Goal: Task Accomplishment & Management: Use online tool/utility

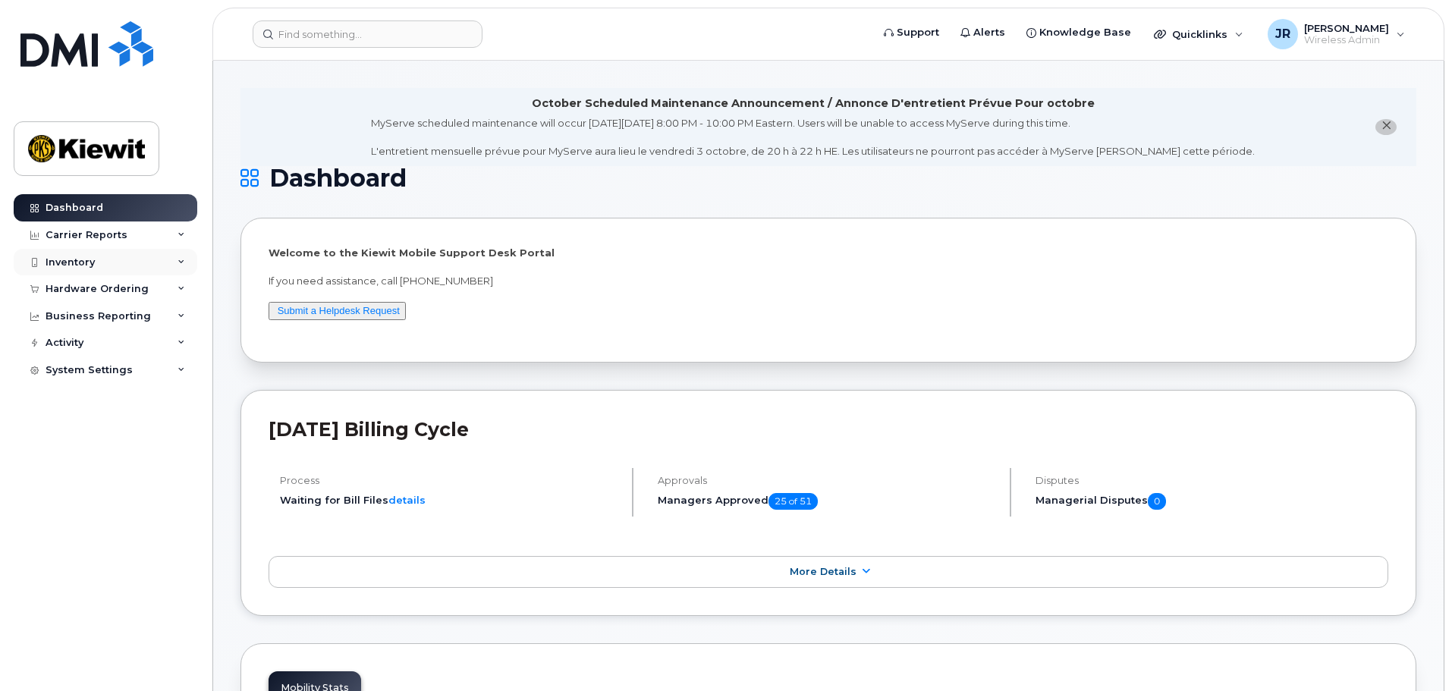
click at [175, 259] on div "Inventory" at bounding box center [106, 262] width 184 height 27
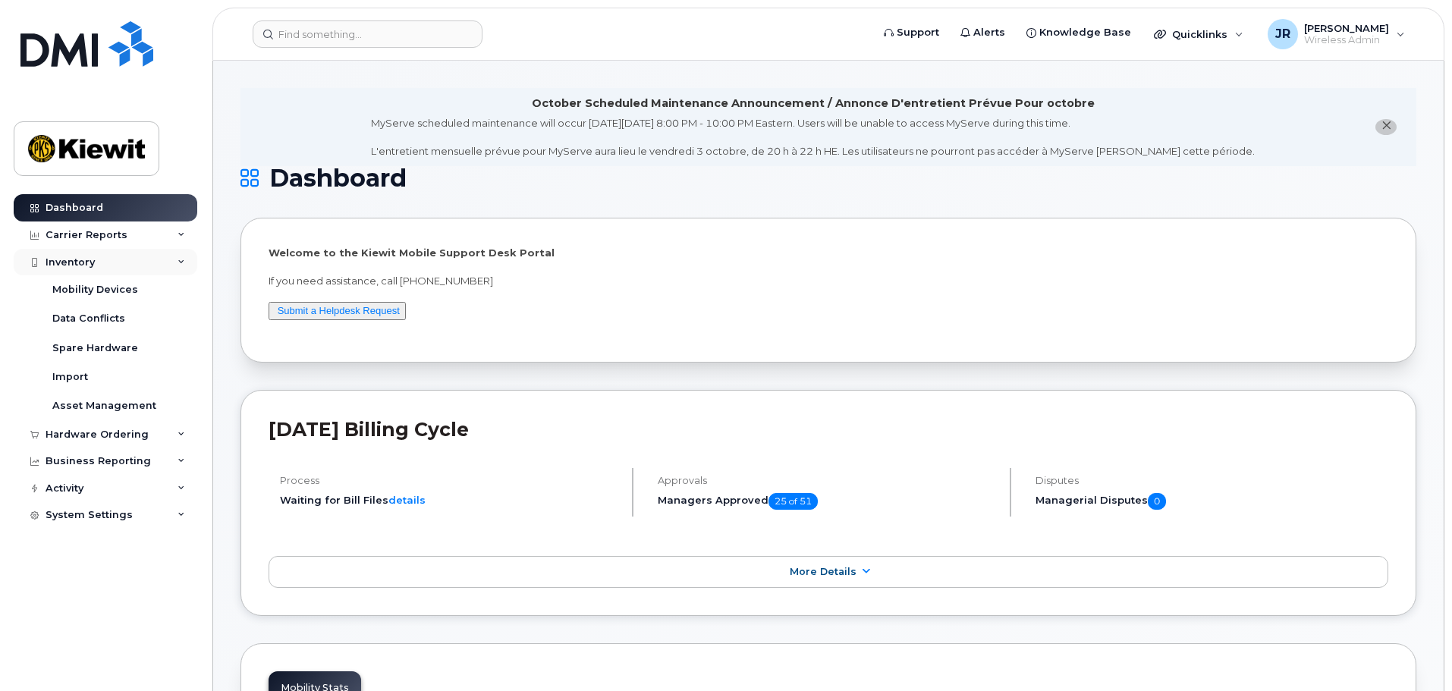
click at [183, 259] on icon at bounding box center [181, 263] width 8 height 8
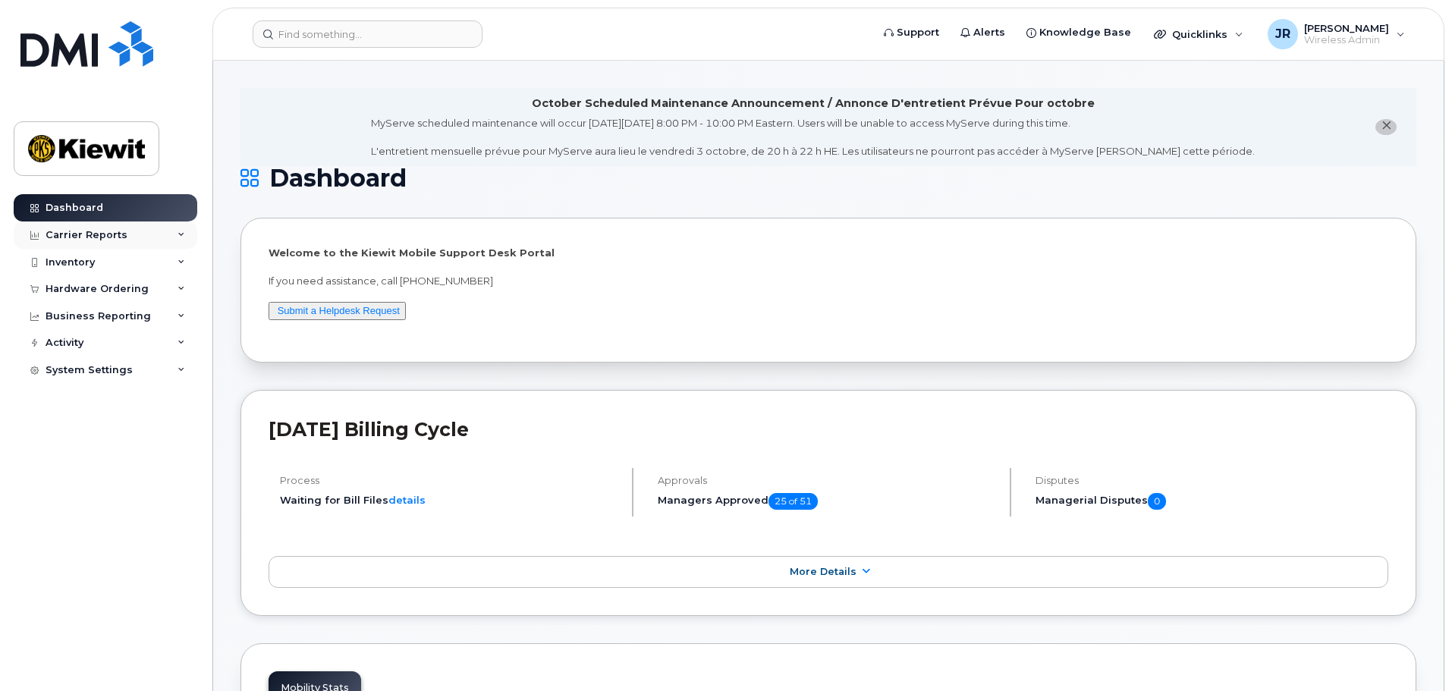
click at [179, 236] on icon at bounding box center [181, 235] width 8 height 8
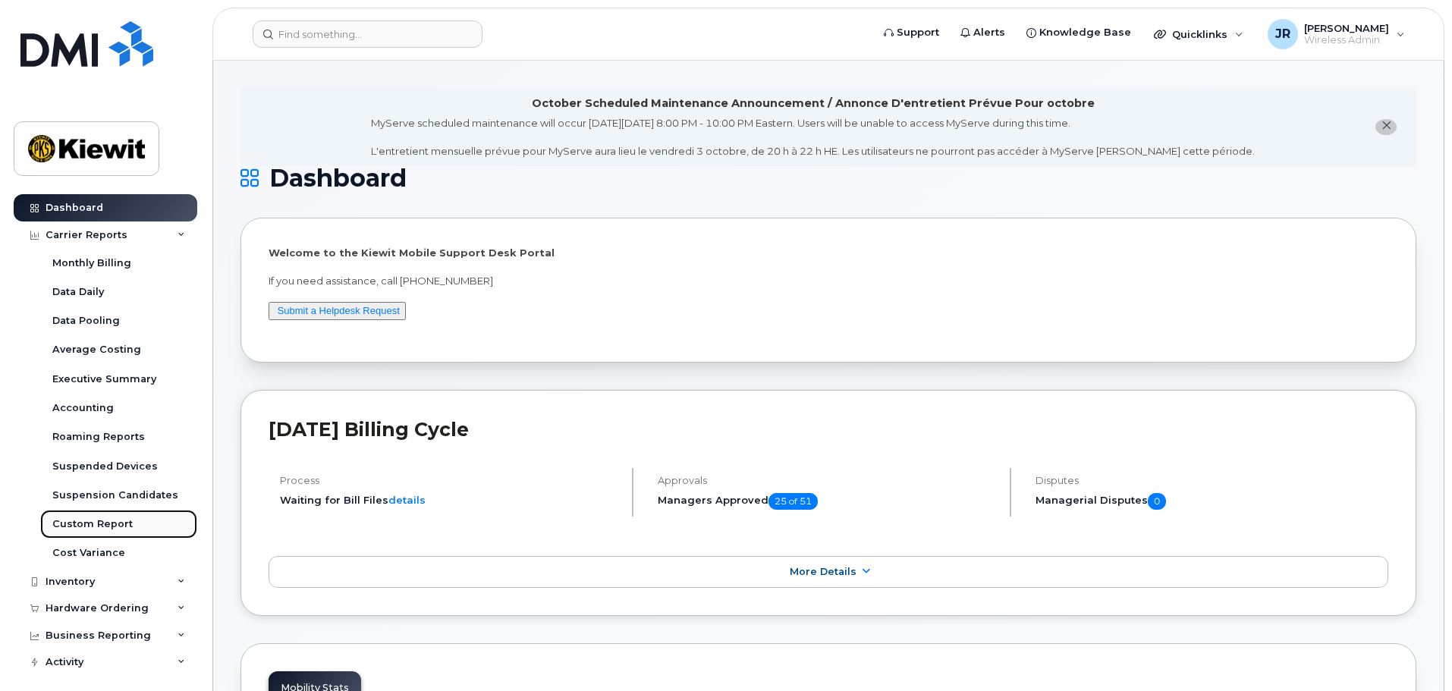
click at [108, 525] on div "Custom Report" at bounding box center [92, 524] width 80 height 14
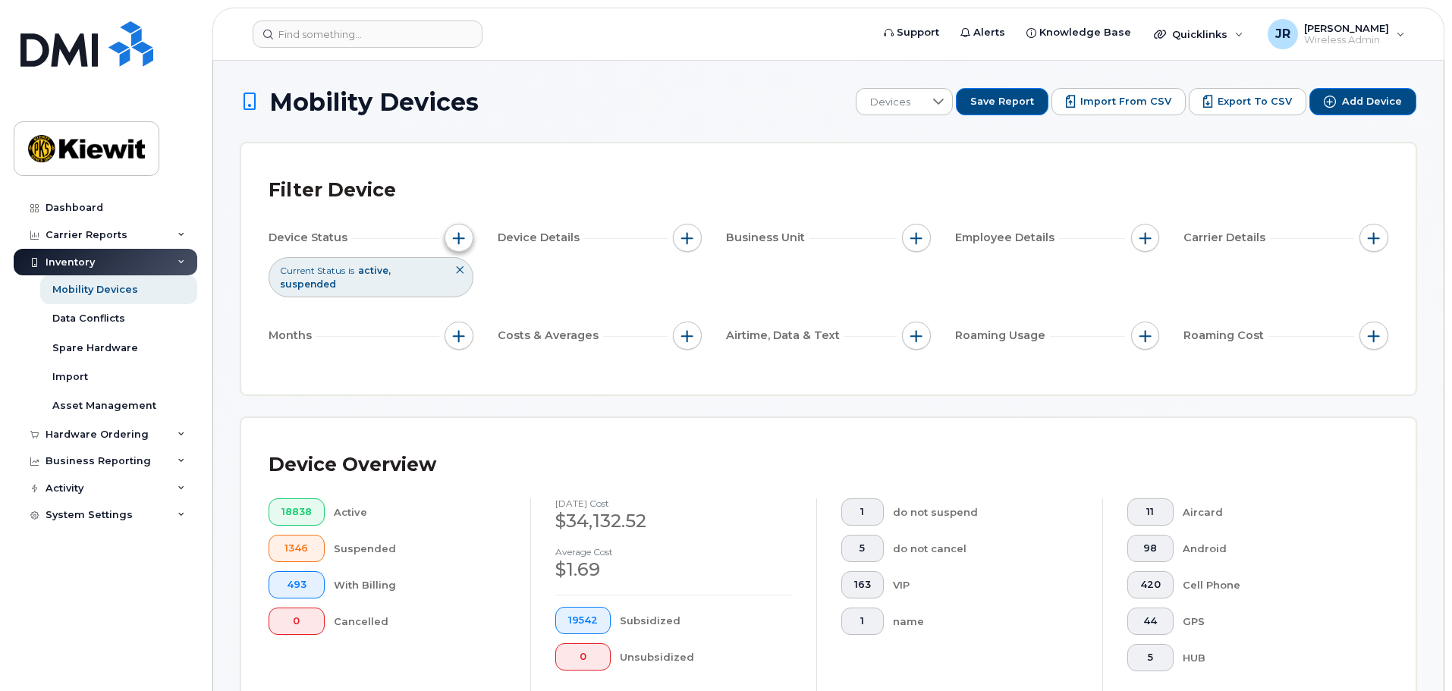
click at [461, 237] on span "button" at bounding box center [459, 238] width 12 height 12
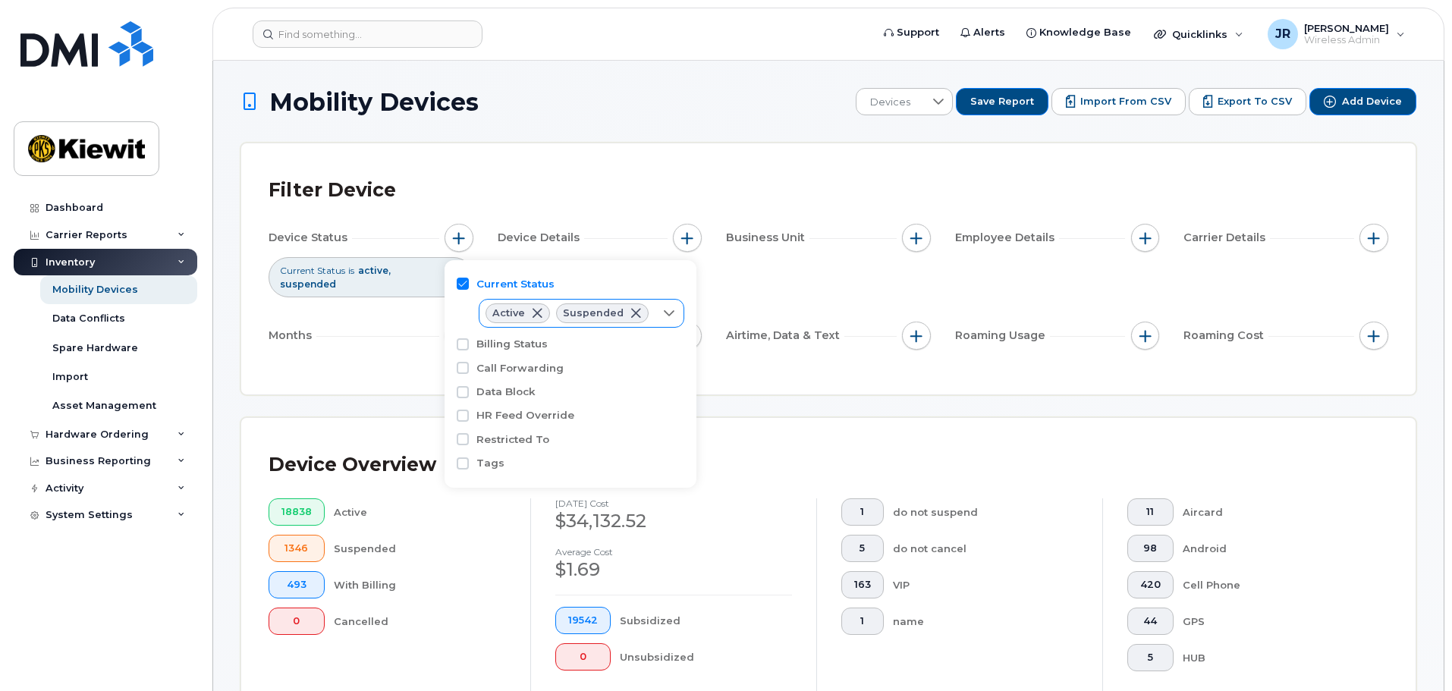
click at [629, 312] on span at bounding box center [635, 313] width 12 height 12
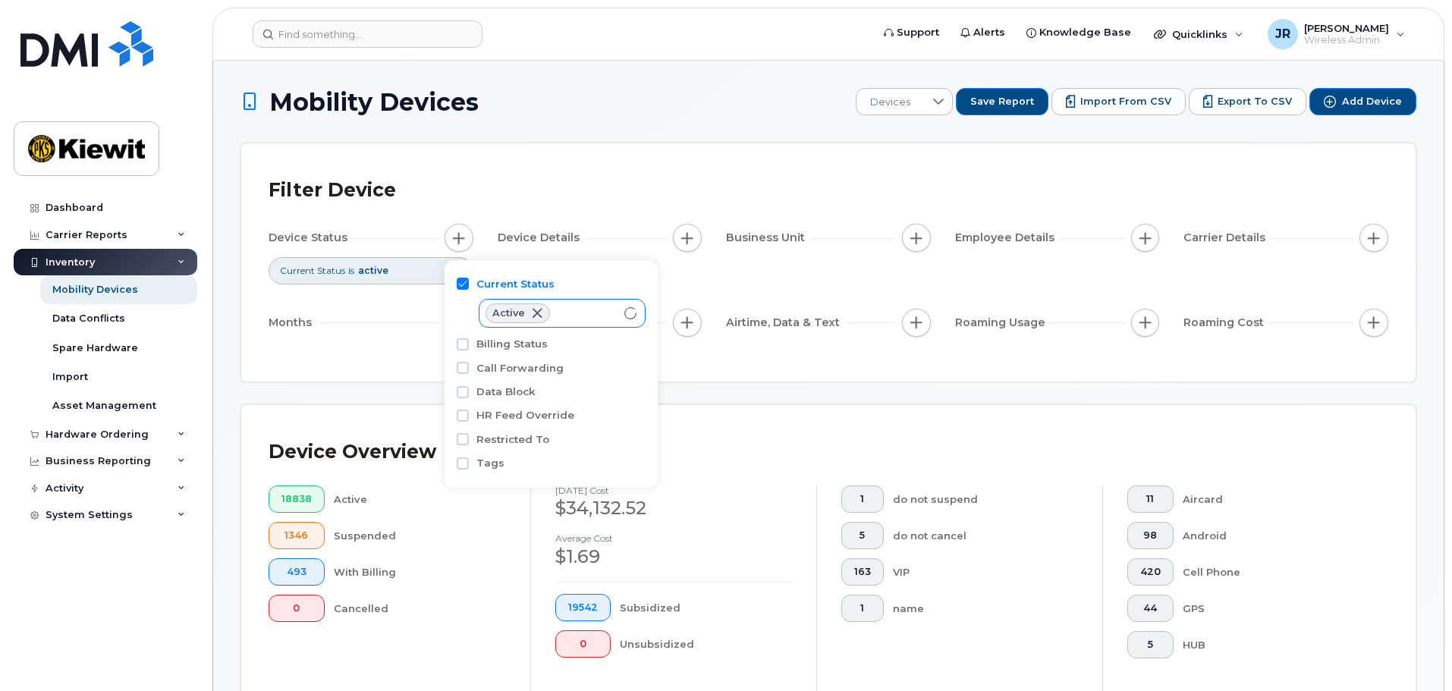
click at [638, 144] on div "Filter Device Device Status Current Status is active Device Details Business Un…" at bounding box center [828, 262] width 1174 height 238
click at [604, 314] on div "Active" at bounding box center [547, 313] width 137 height 27
click at [497, 401] on input "Cancelled" at bounding box center [497, 401] width 12 height 12
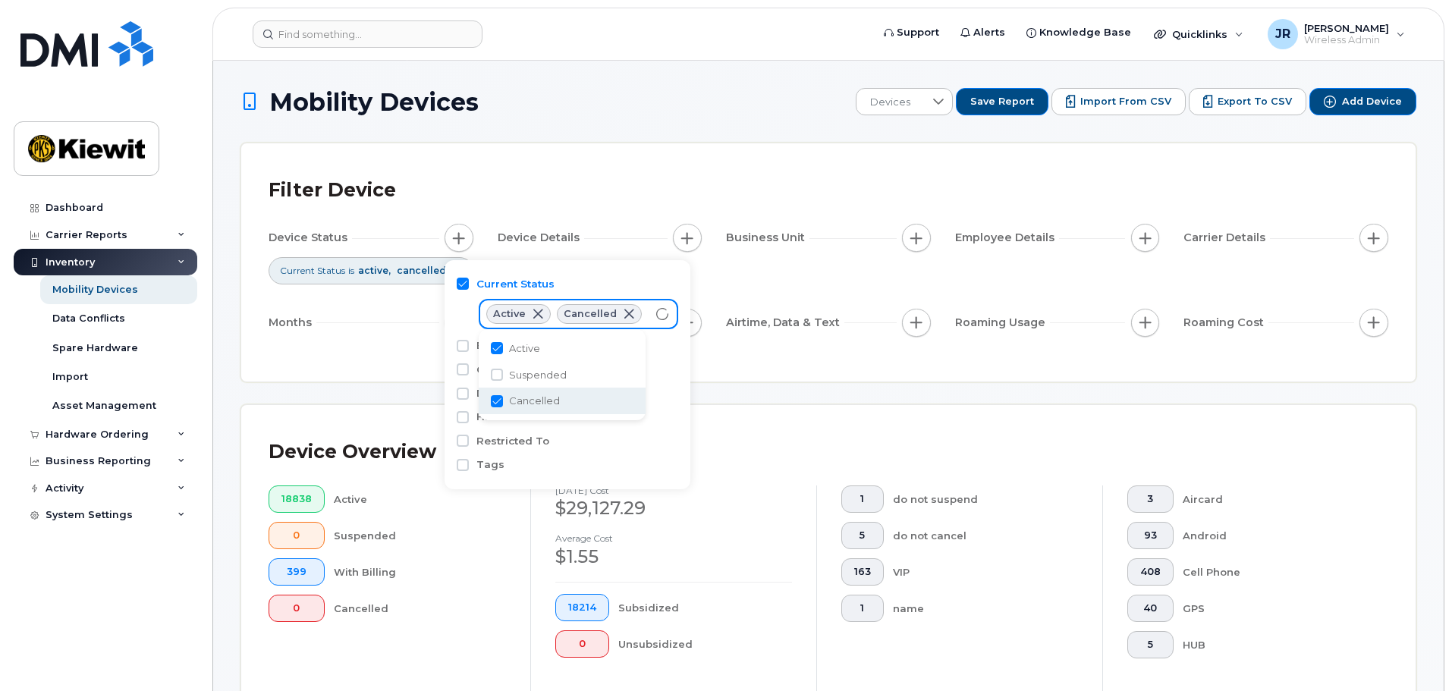
click at [496, 398] on input "Cancelled" at bounding box center [497, 401] width 12 height 12
checkbox input "false"
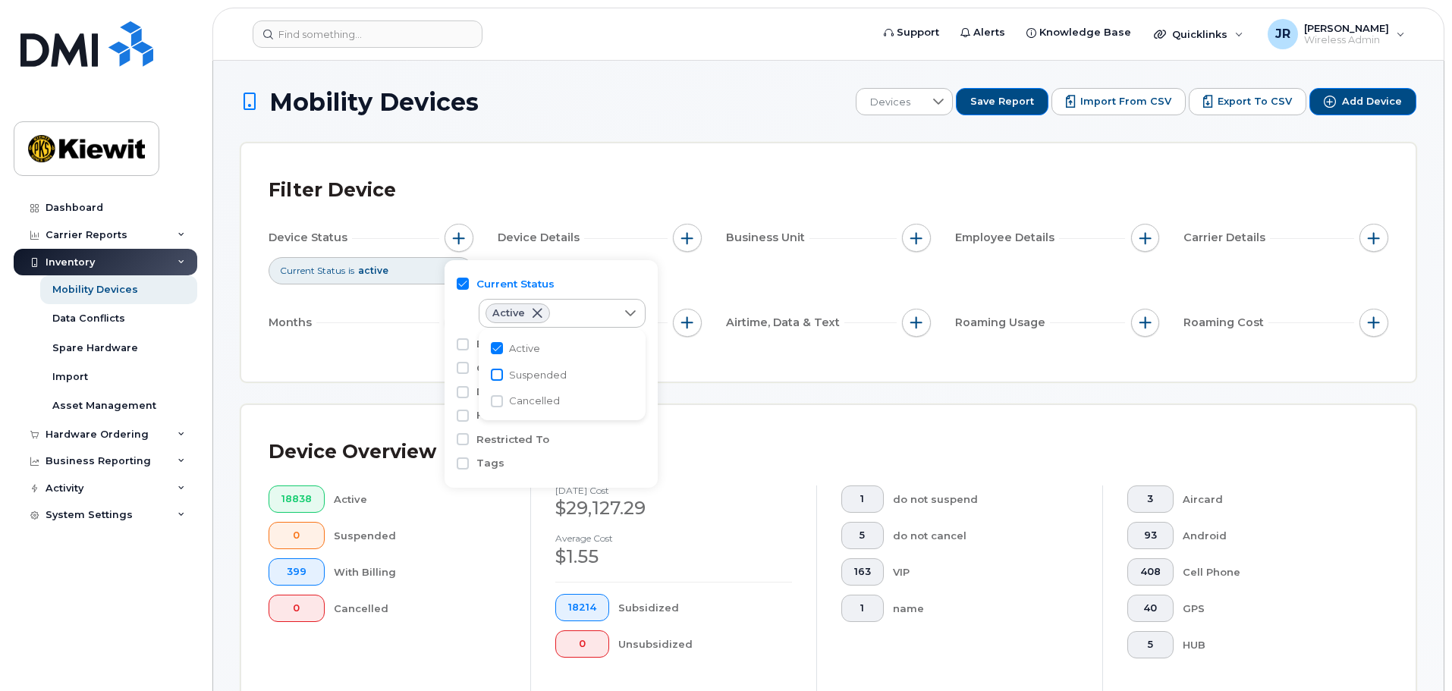
click at [498, 376] on input "Suspended" at bounding box center [497, 375] width 12 height 12
checkbox input "true"
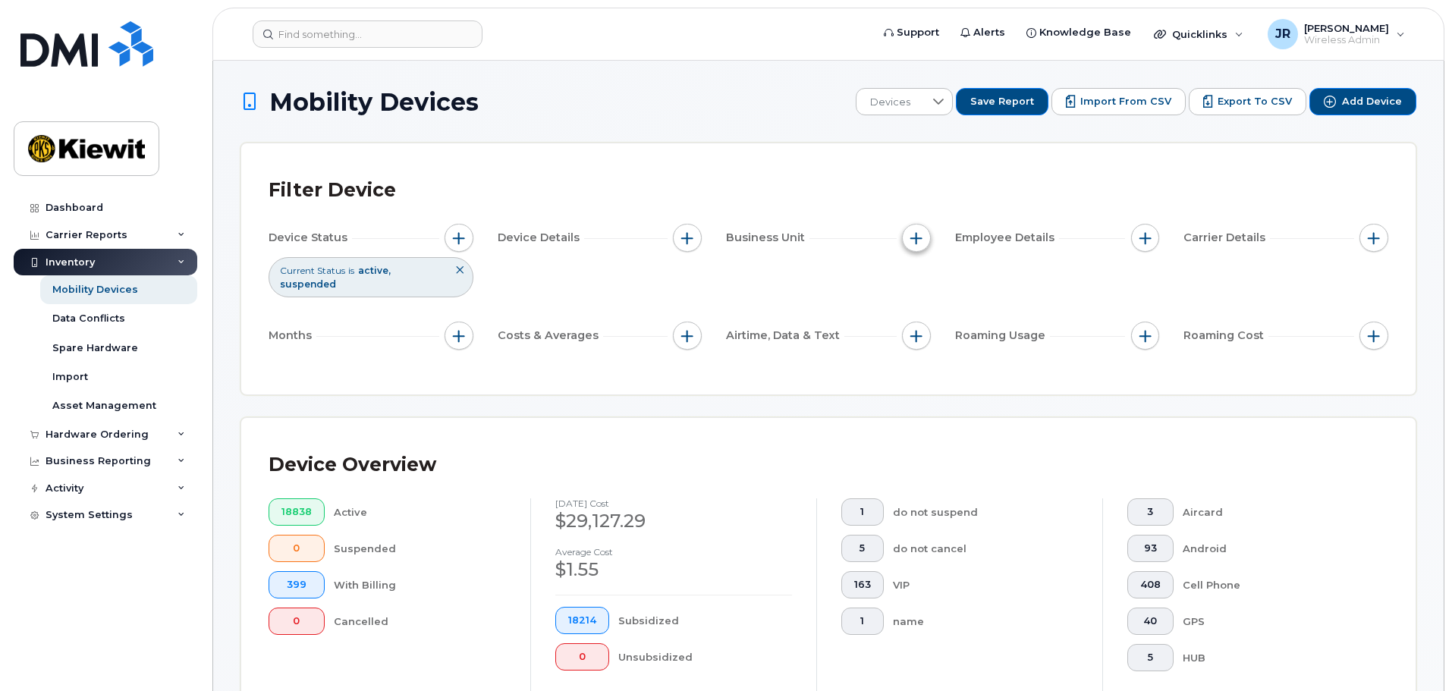
click at [917, 240] on span "button" at bounding box center [916, 238] width 12 height 12
click at [927, 330] on div "Profit Center" at bounding box center [970, 332] width 113 height 14
click at [918, 330] on input "Profit Center" at bounding box center [920, 331] width 12 height 12
click at [923, 334] on input "Profit Center" at bounding box center [920, 331] width 12 height 12
checkbox input "false"
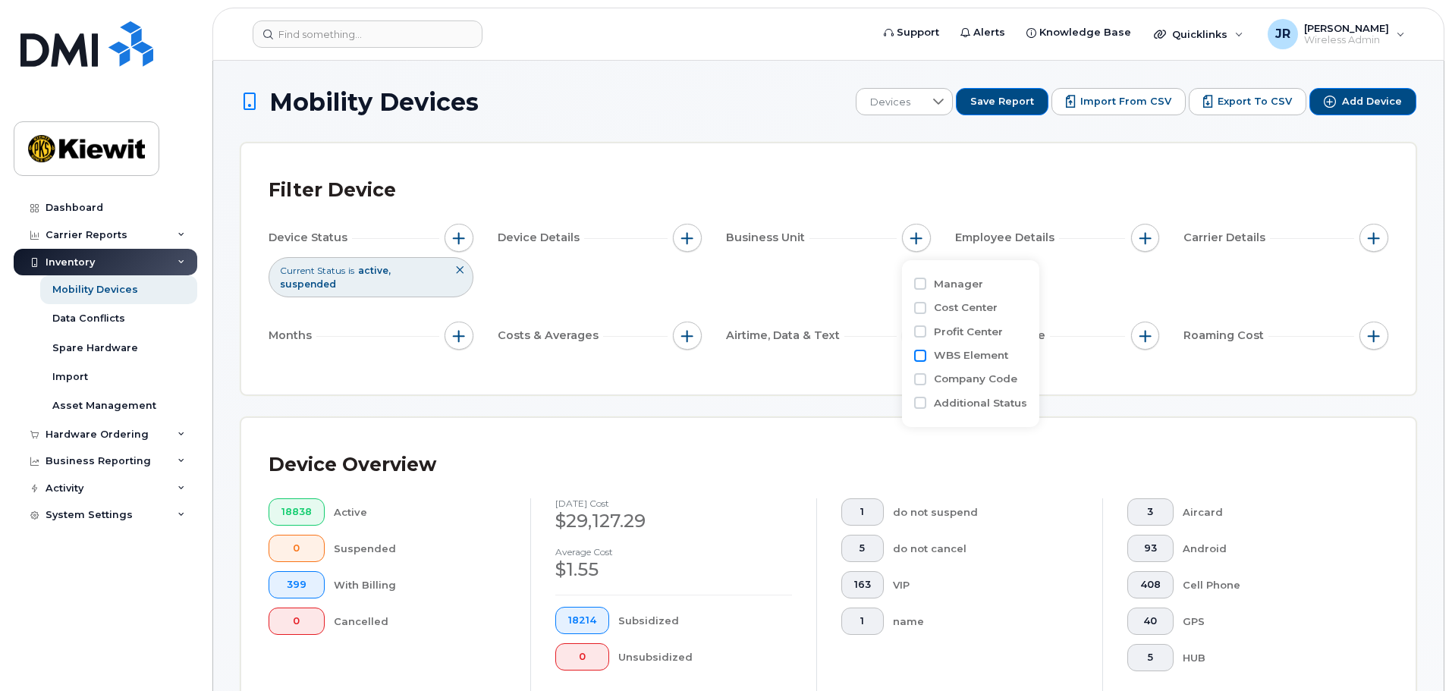
click at [919, 357] on input "WBS Element" at bounding box center [920, 356] width 12 height 12
checkbox input "true"
click at [978, 382] on span "is" at bounding box center [1002, 385] width 130 height 27
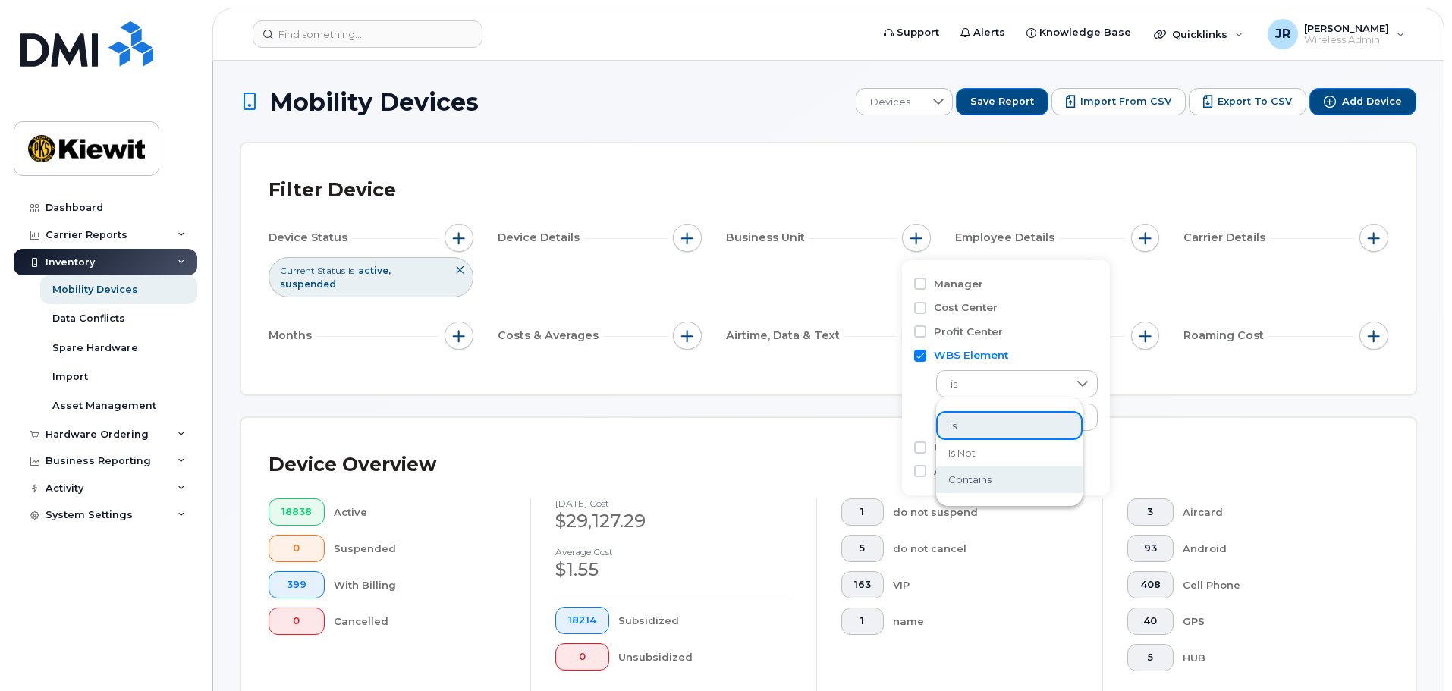
click at [995, 482] on li "contains" at bounding box center [1009, 479] width 146 height 27
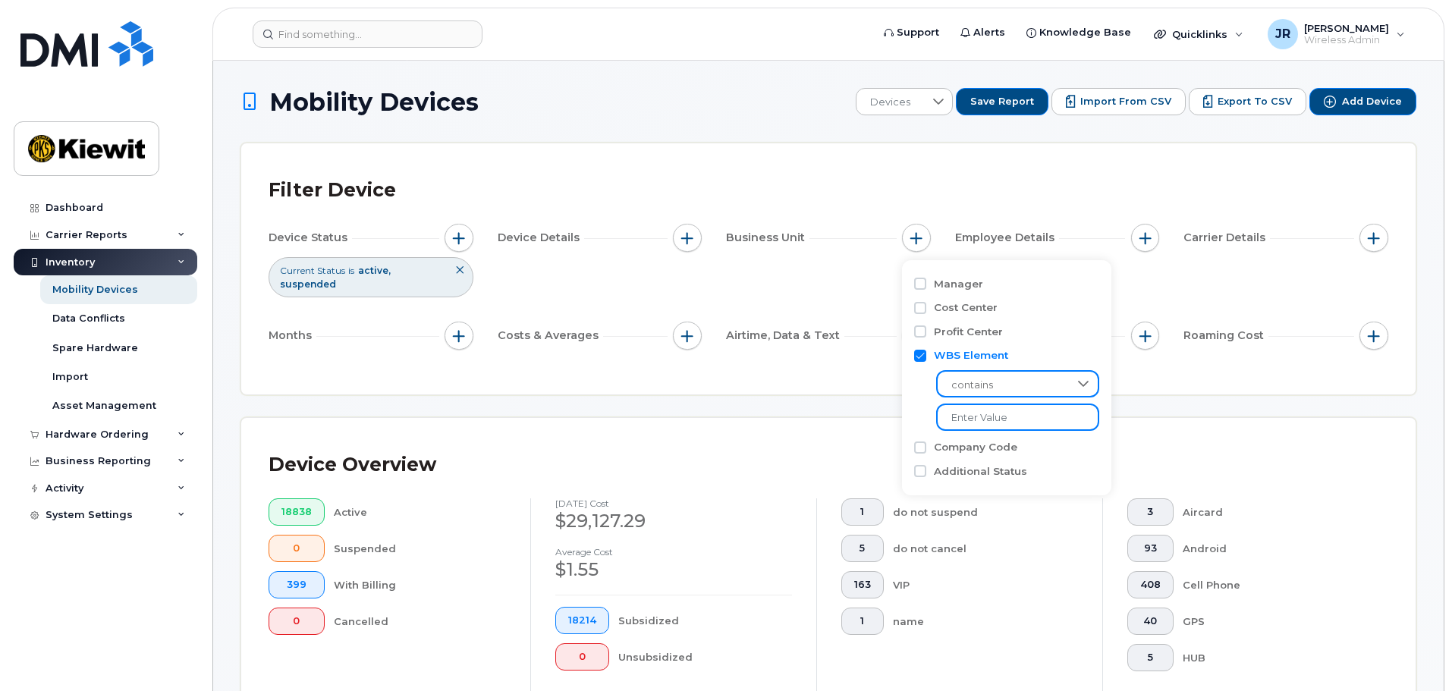
click at [998, 407] on input "text" at bounding box center [1017, 416] width 163 height 27
type input "104978"
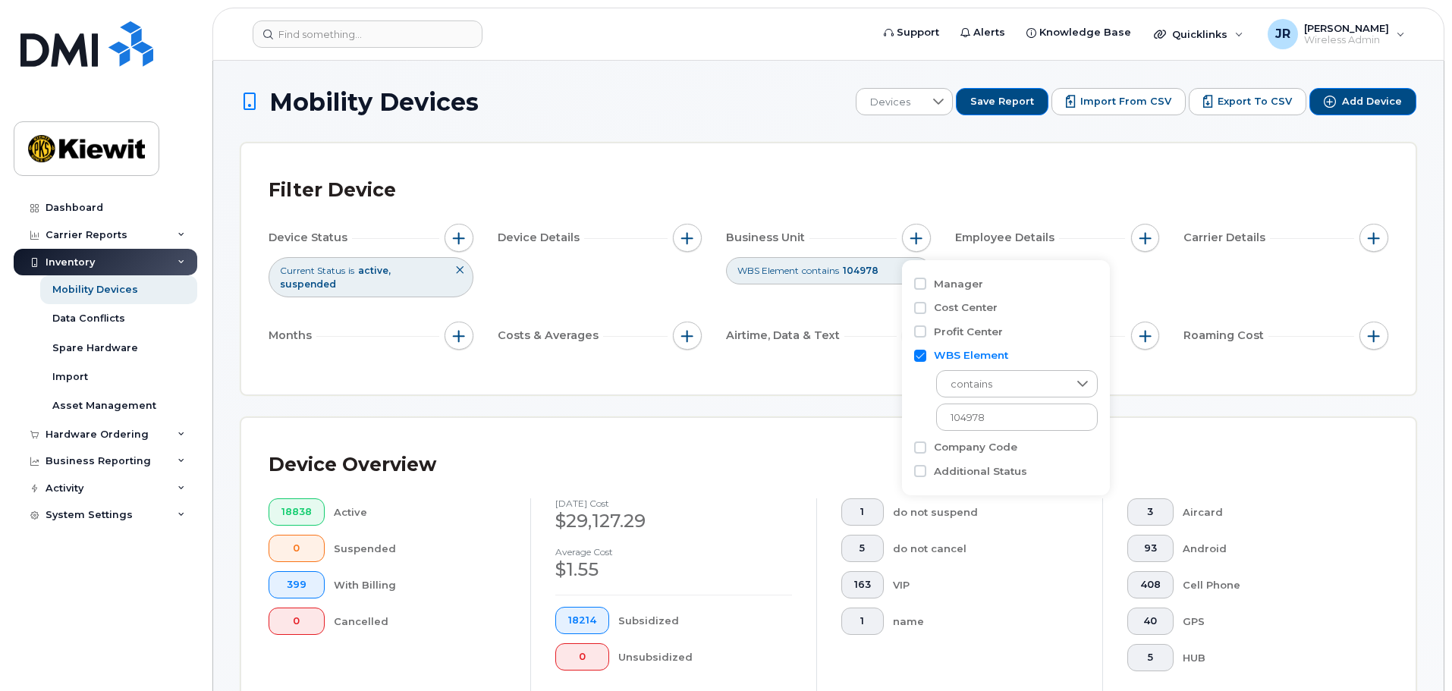
click at [830, 371] on div "Filter Device Device Status Current Status is active suspended Device Details B…" at bounding box center [828, 268] width 1174 height 251
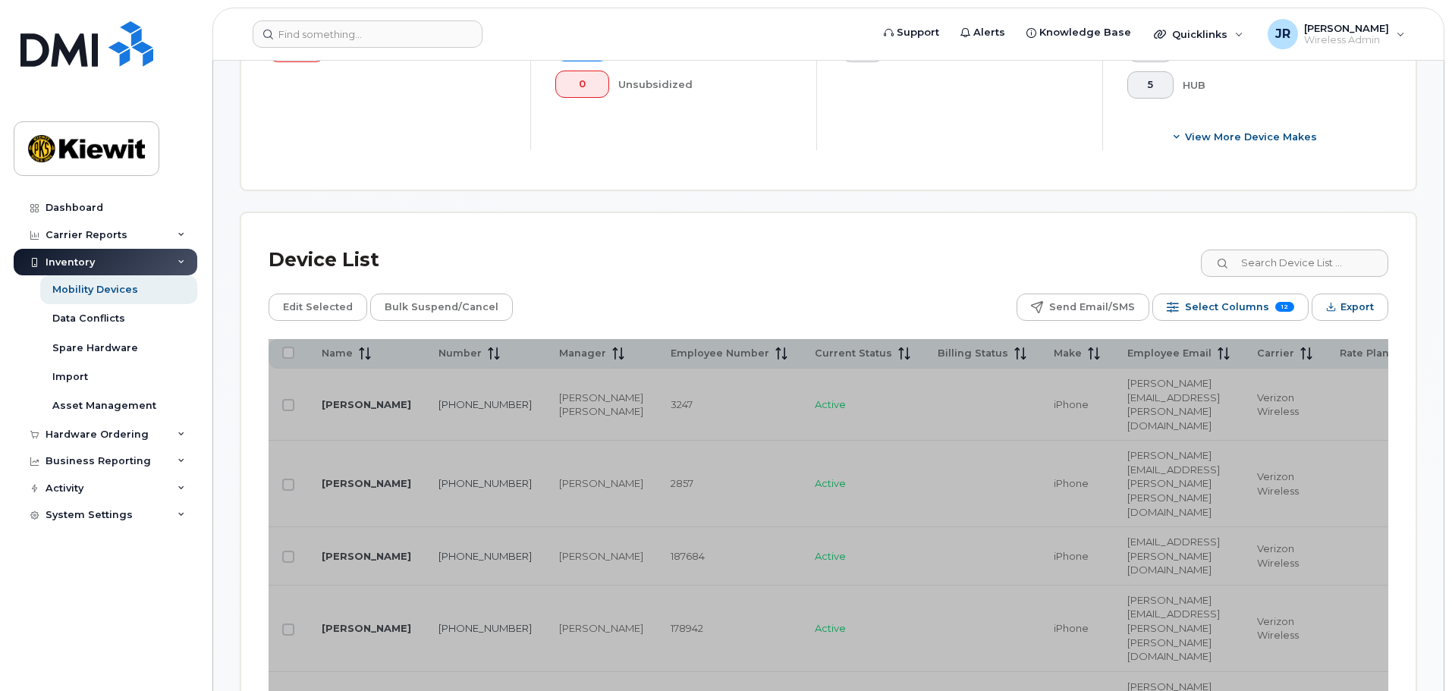
scroll to position [607, 0]
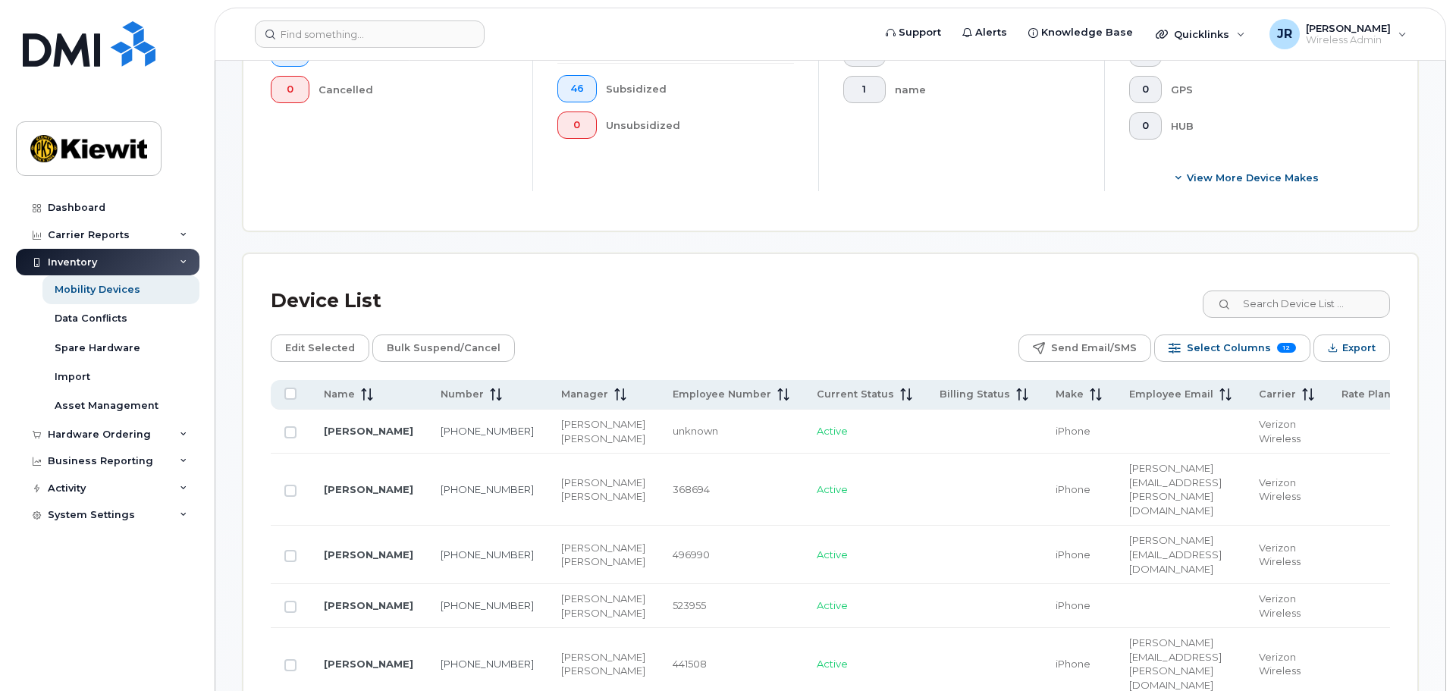
scroll to position [531, 0]
click at [1263, 337] on span "Select Columns" at bounding box center [1227, 348] width 84 height 23
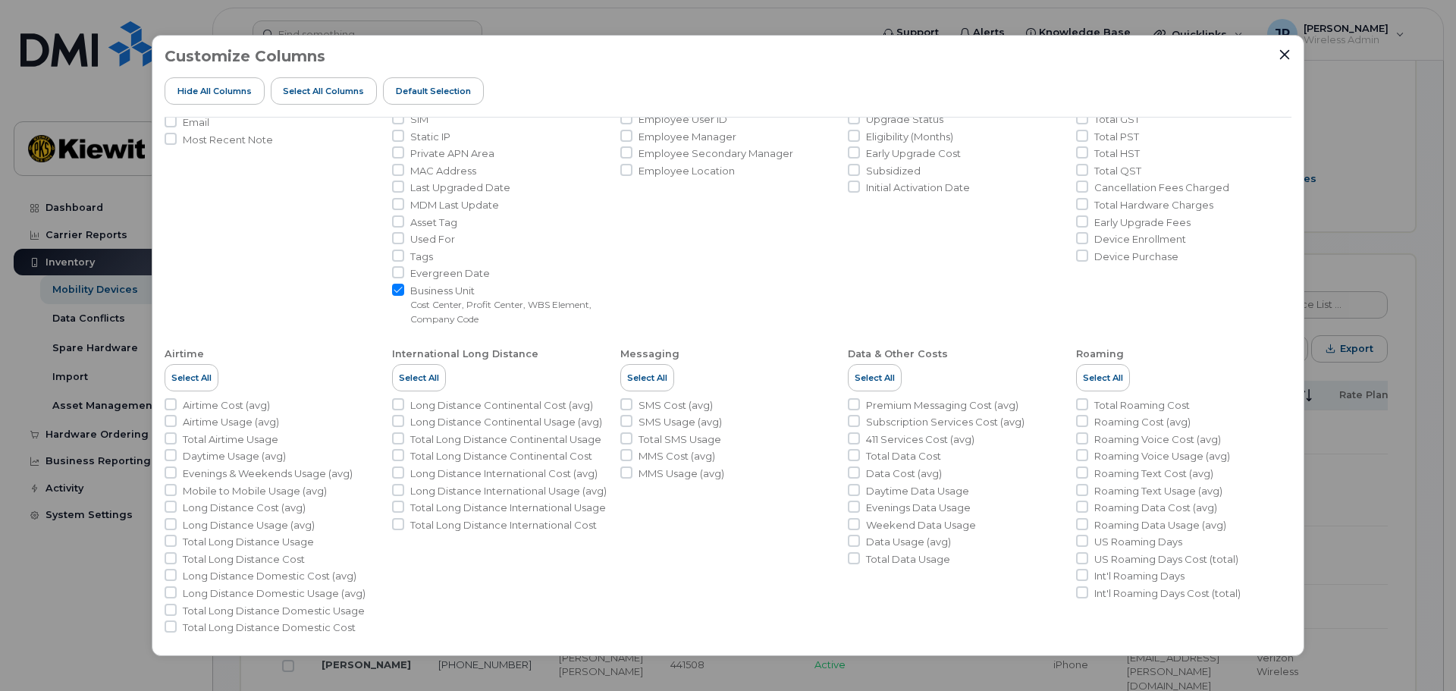
scroll to position [180, 0]
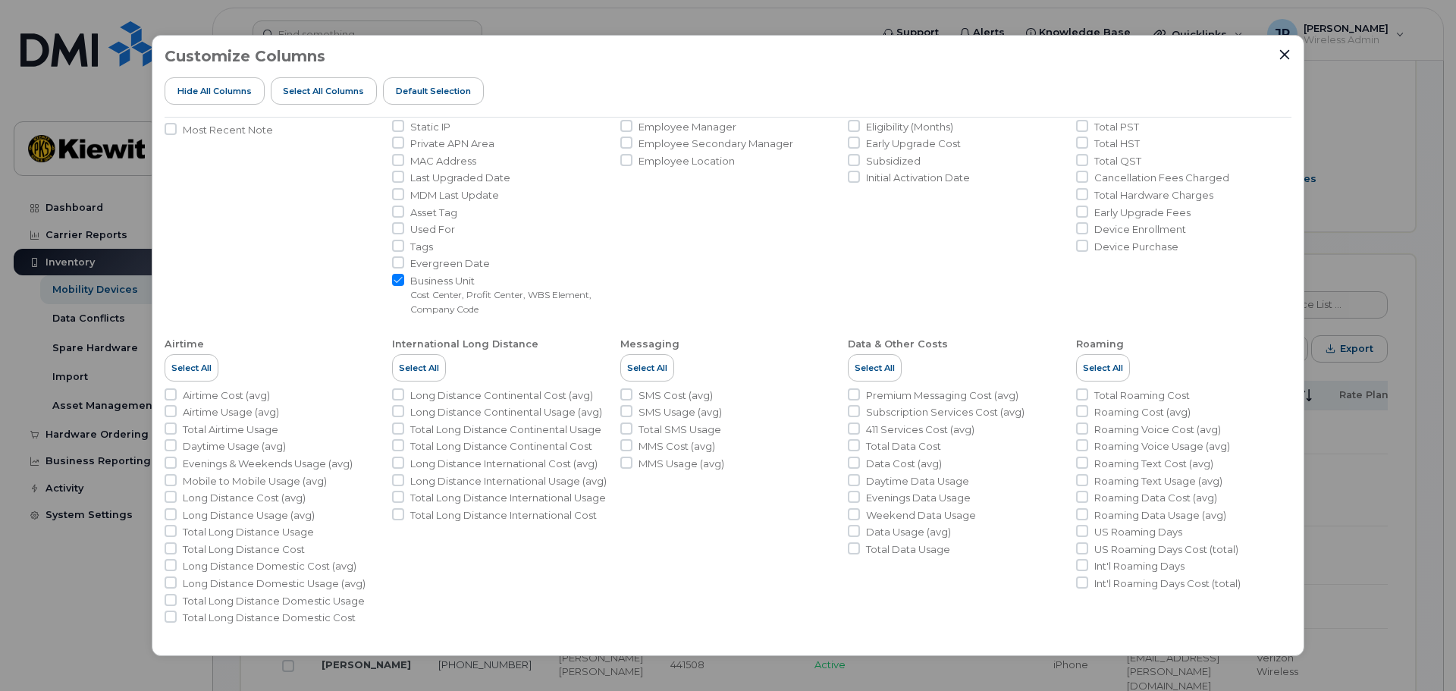
click at [797, 268] on li "Employee Details Select All HR Employee Name Employee Status Termination Date E…" at bounding box center [727, 126] width 215 height 379
click at [723, 259] on li "Employee Details Select All HR Employee Name Employee Status Termination Date E…" at bounding box center [727, 126] width 215 height 379
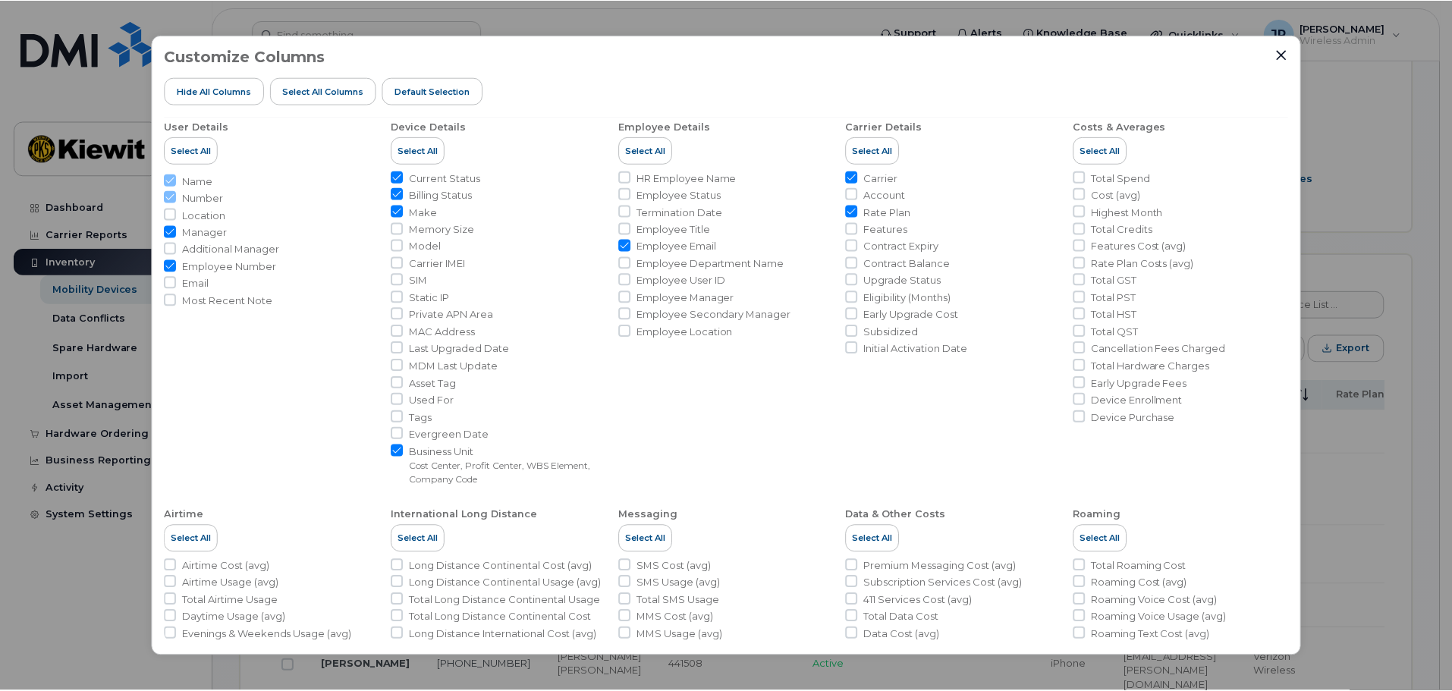
scroll to position [0, 0]
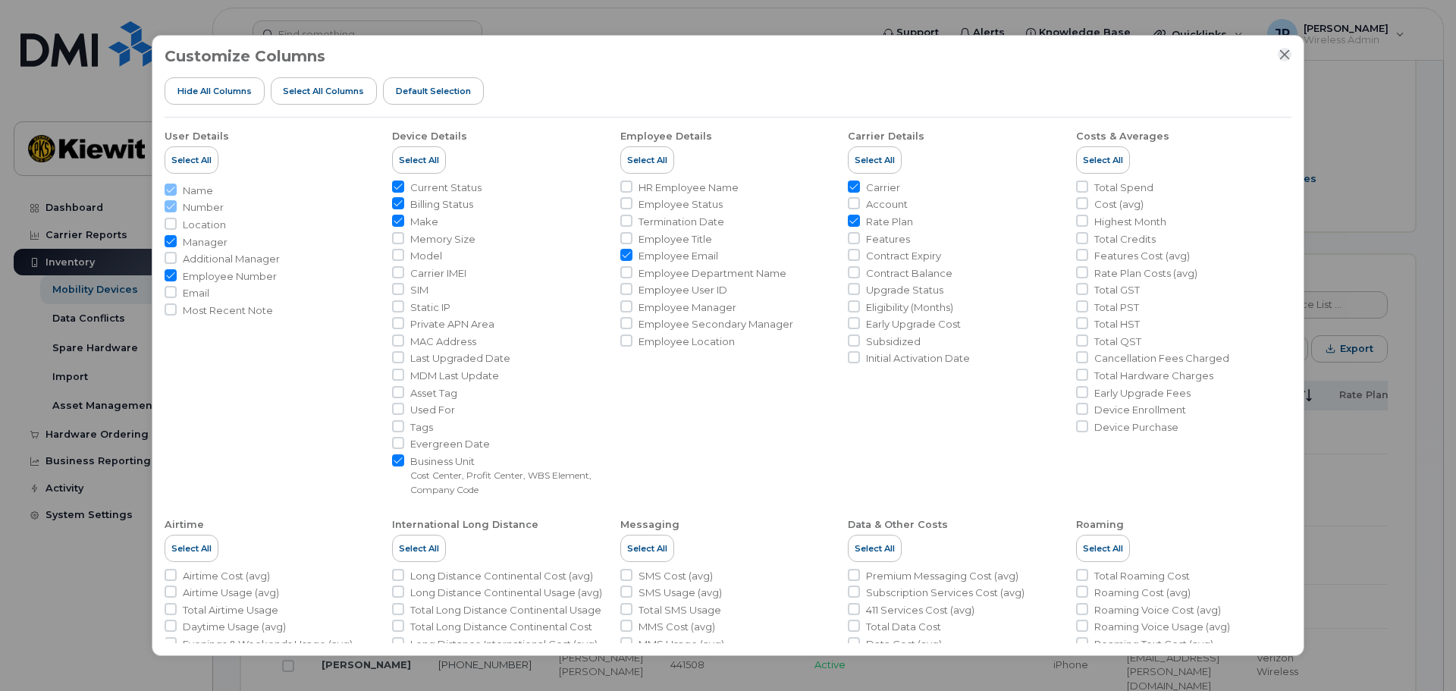
click at [1283, 52] on icon "Close" at bounding box center [1285, 55] width 12 height 12
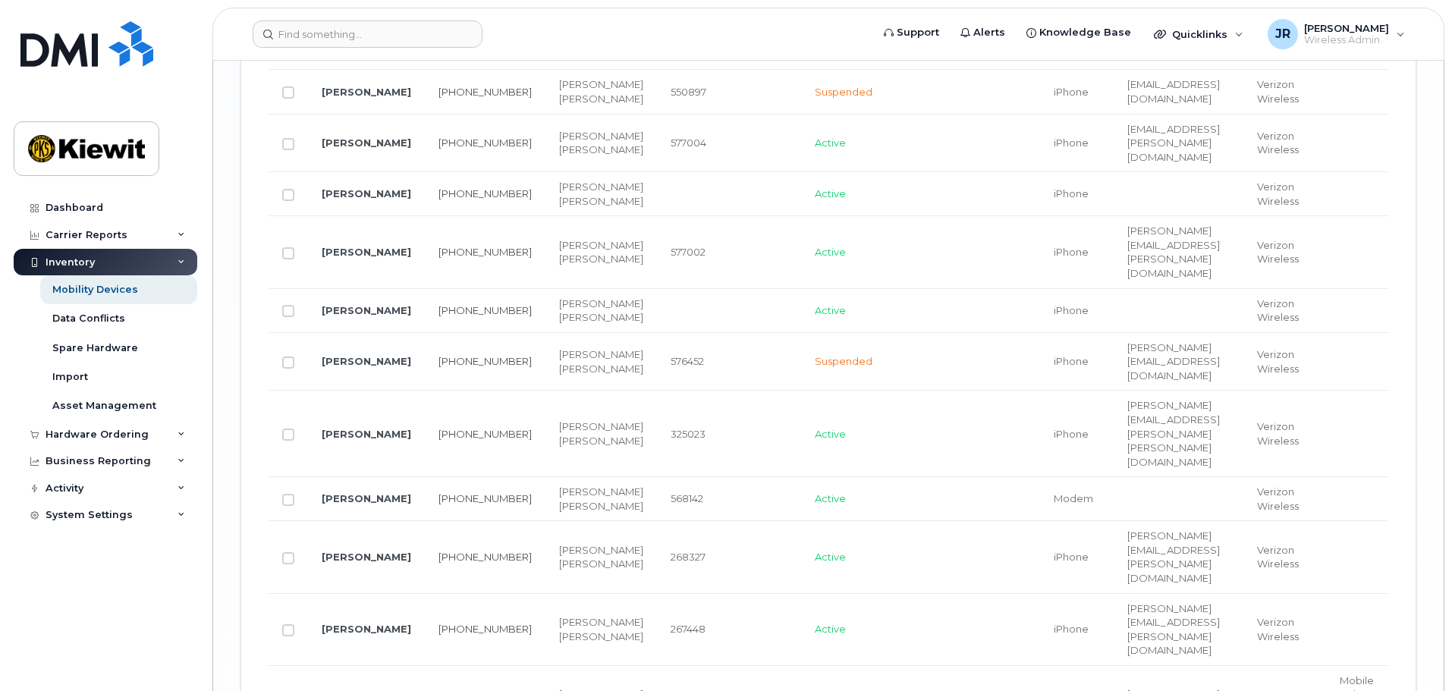
scroll to position [3071, 0]
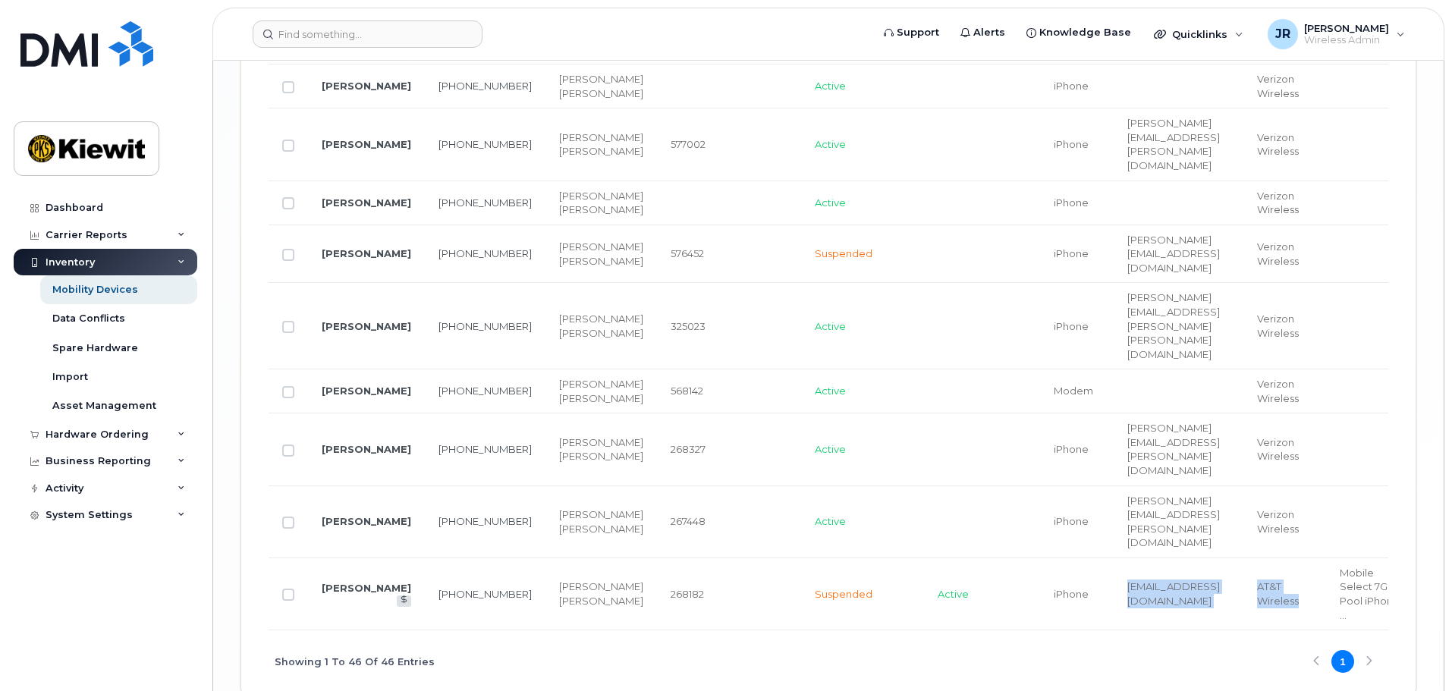
drag, startPoint x: 1018, startPoint y: 546, endPoint x: 1127, endPoint y: 551, distance: 108.5
click at [1369, 558] on tr "[PERSON_NAME] [PHONE_NUMBER] [PERSON_NAME] [PERSON_NAME] 268182 Suspended Activ…" at bounding box center [1077, 594] width 1619 height 72
click at [1078, 630] on div "Showing 1 To 46 Of 46 Entries 1" at bounding box center [827, 661] width 1119 height 63
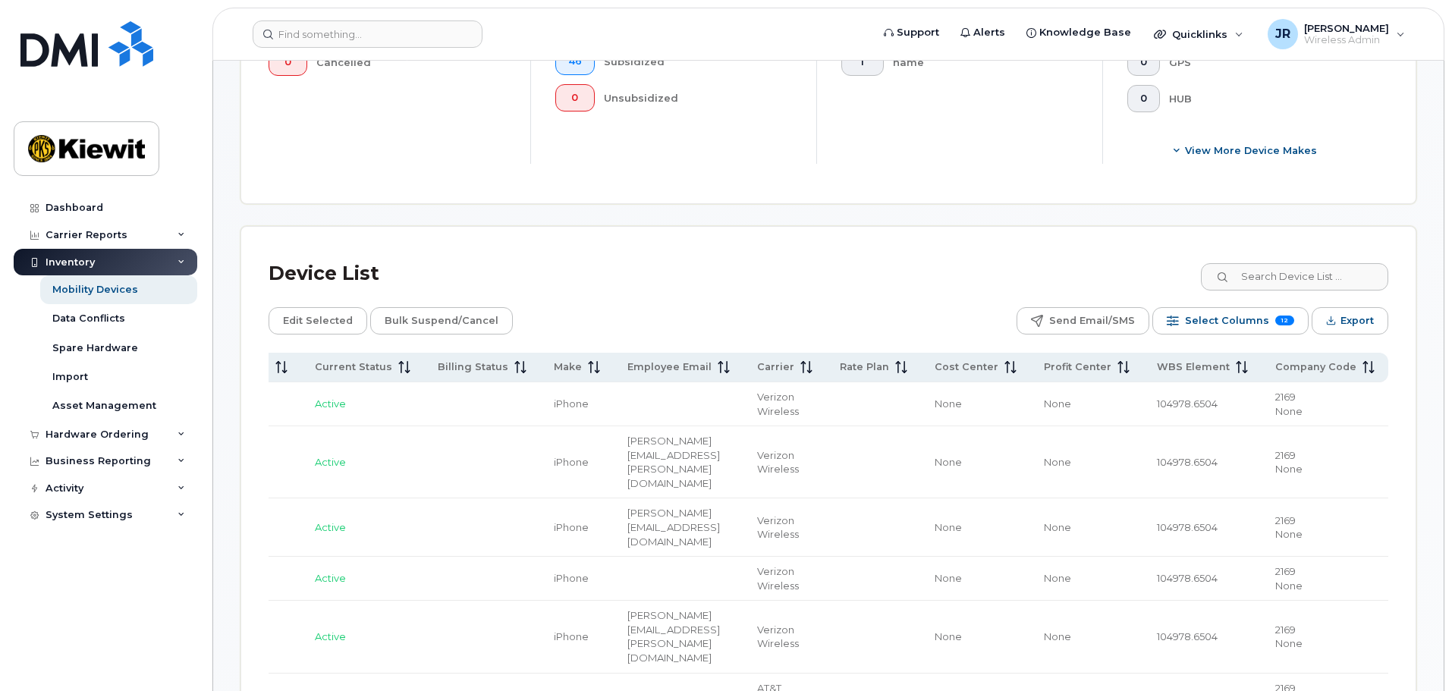
scroll to position [416, 0]
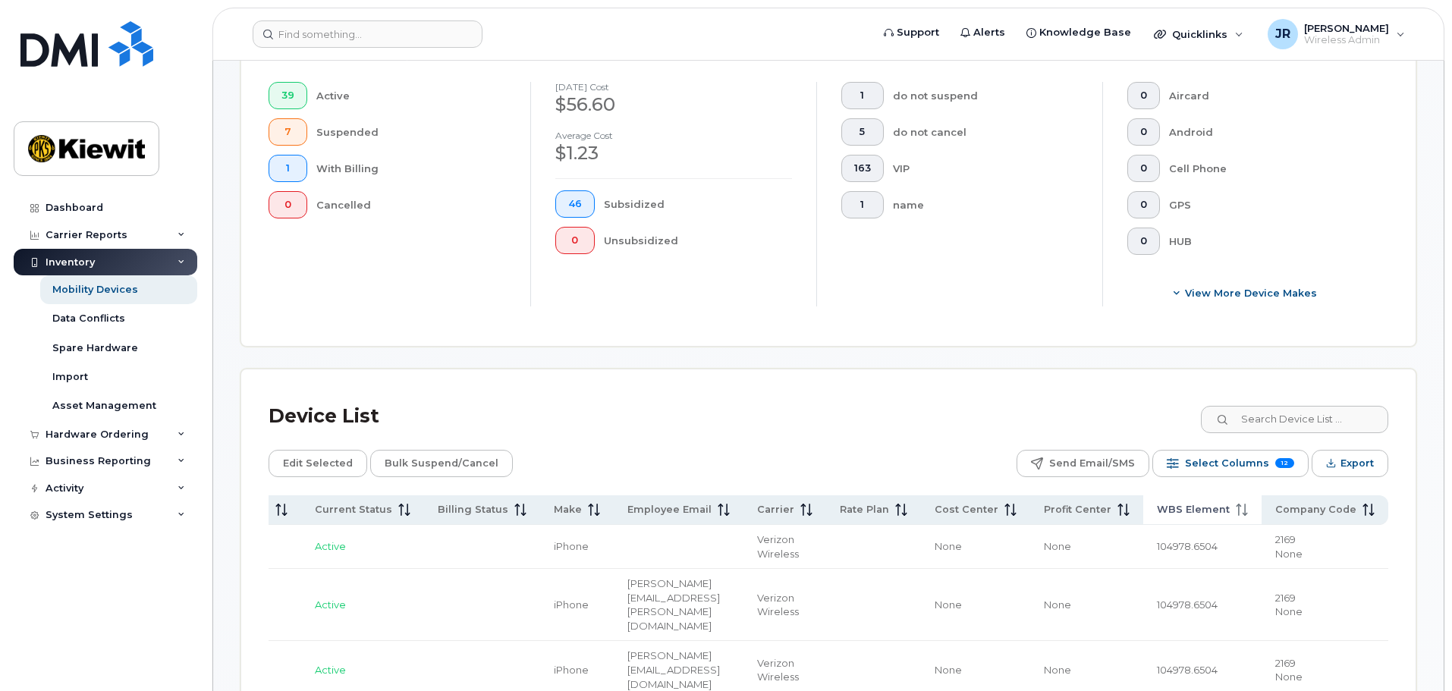
click at [1225, 503] on span "WBS Element" at bounding box center [1193, 510] width 73 height 14
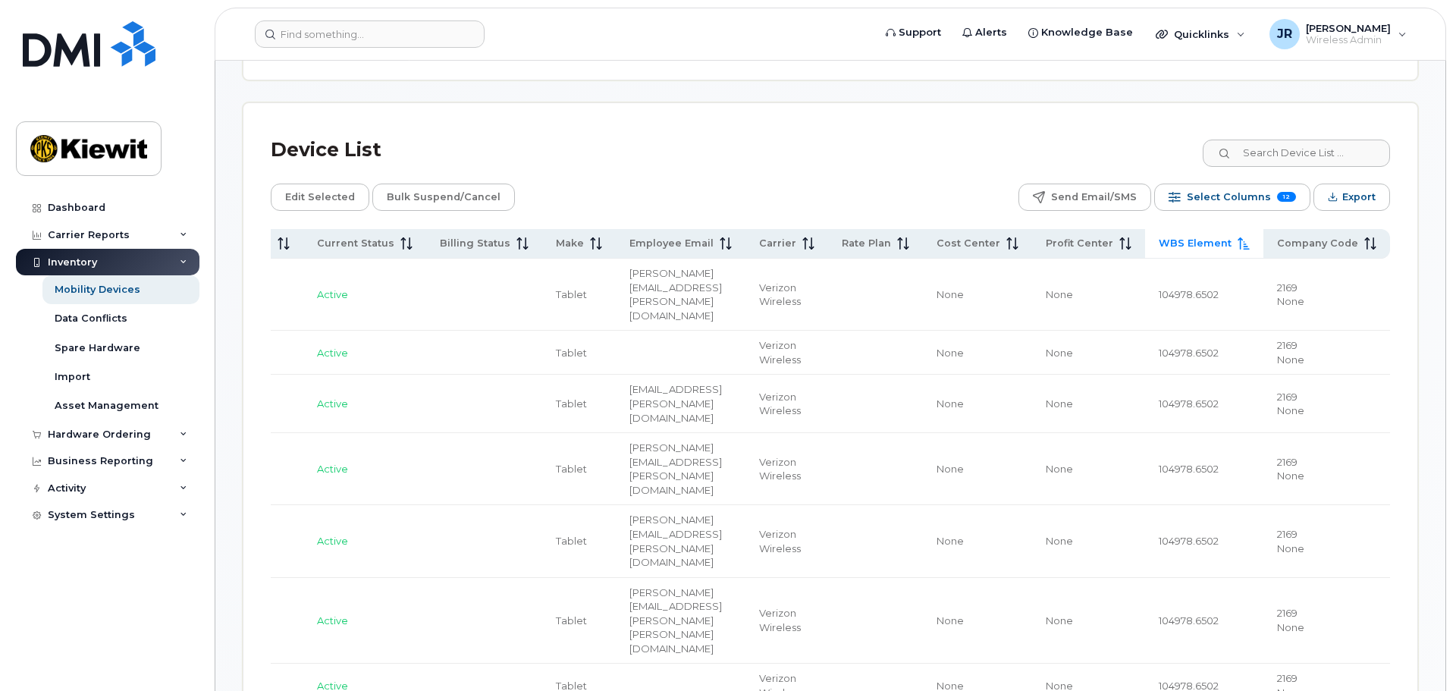
scroll to position [492, 0]
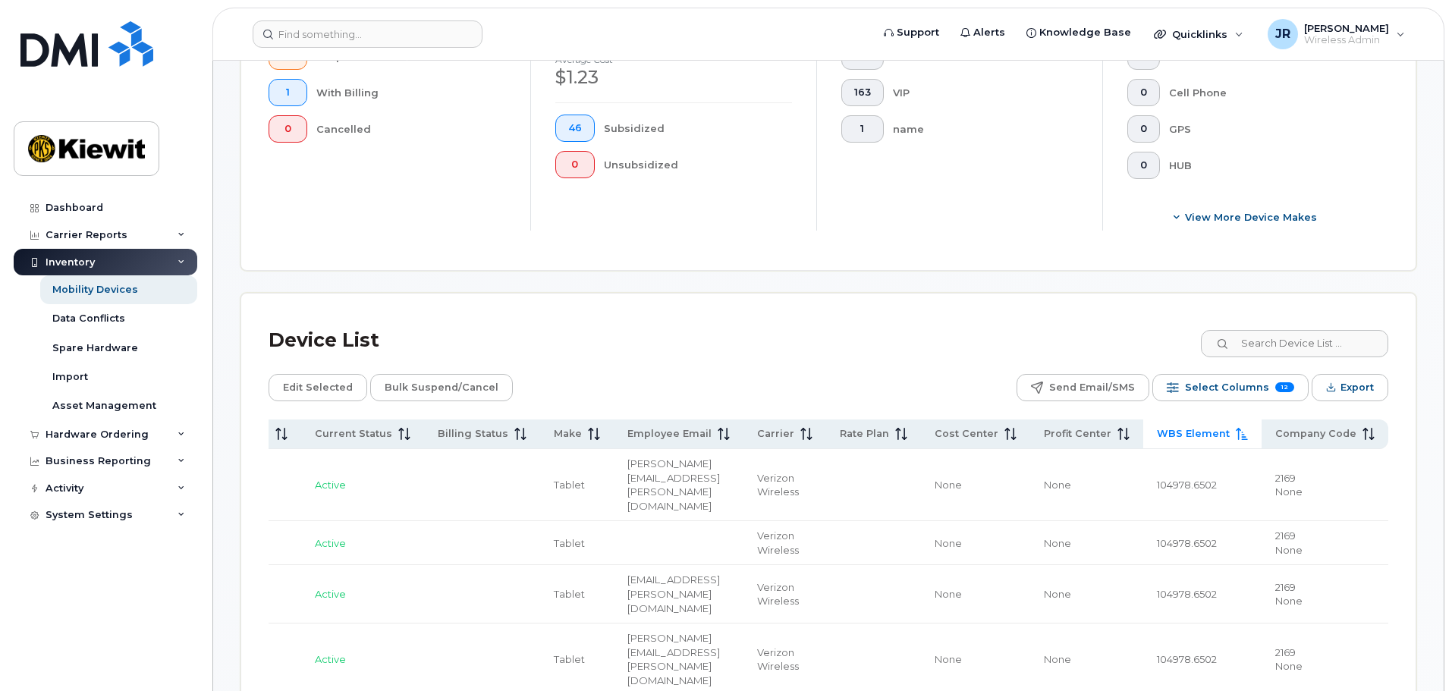
drag, startPoint x: 1238, startPoint y: 422, endPoint x: 1257, endPoint y: 421, distance: 19.0
click at [1257, 422] on th "WBS Element" at bounding box center [1202, 434] width 118 height 30
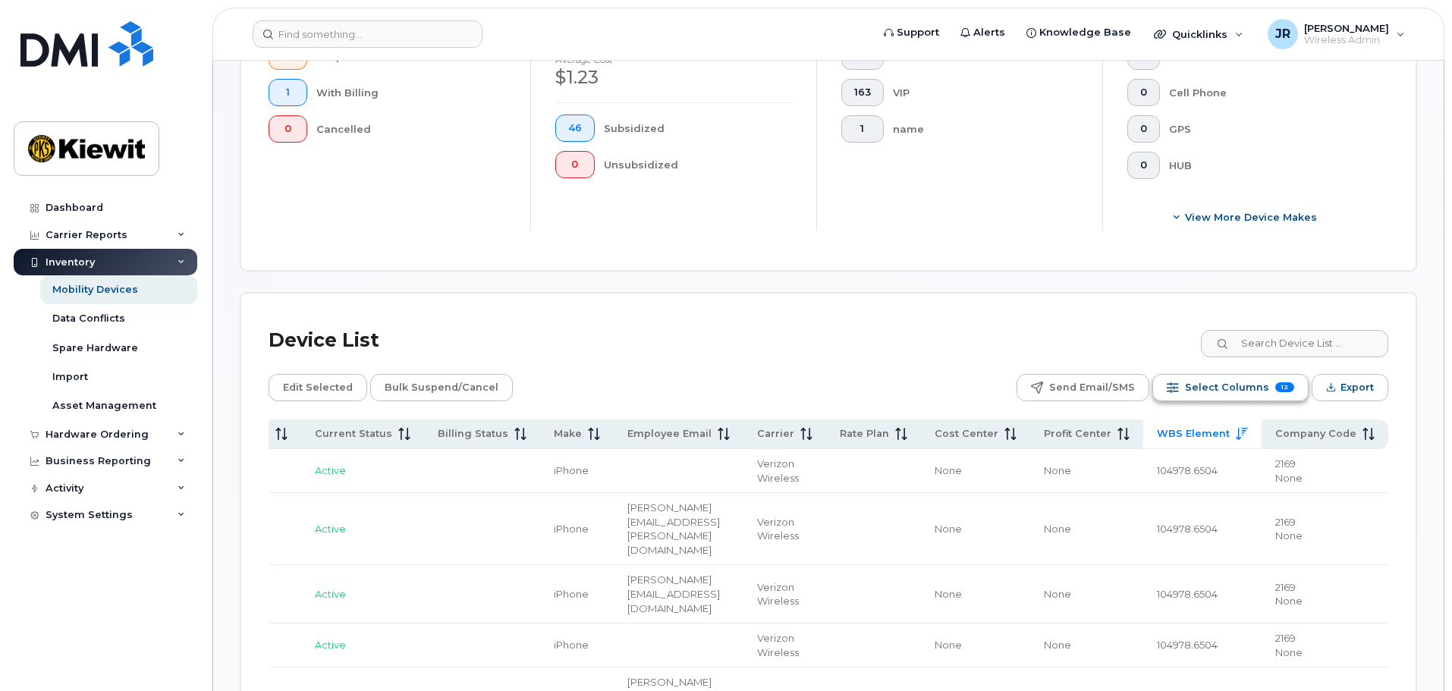
click at [1282, 382] on span "12" at bounding box center [1284, 387] width 19 height 10
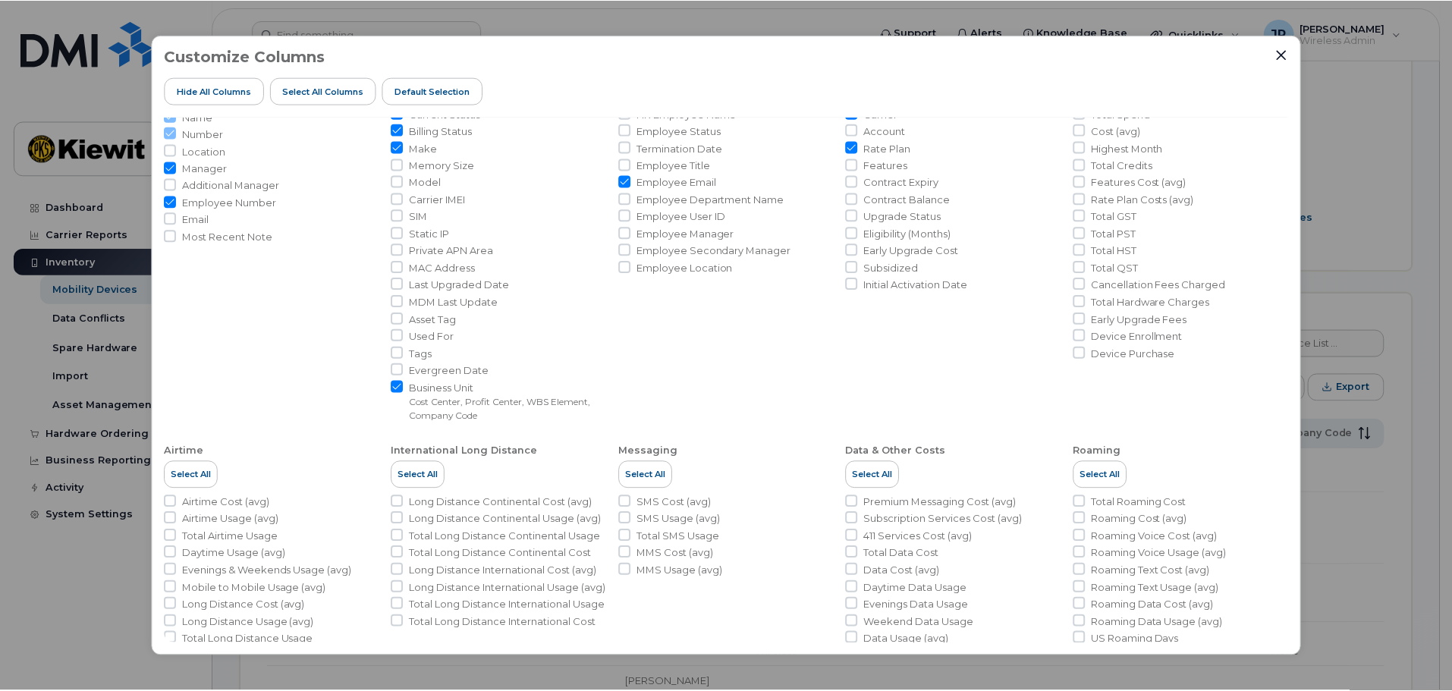
scroll to position [180, 0]
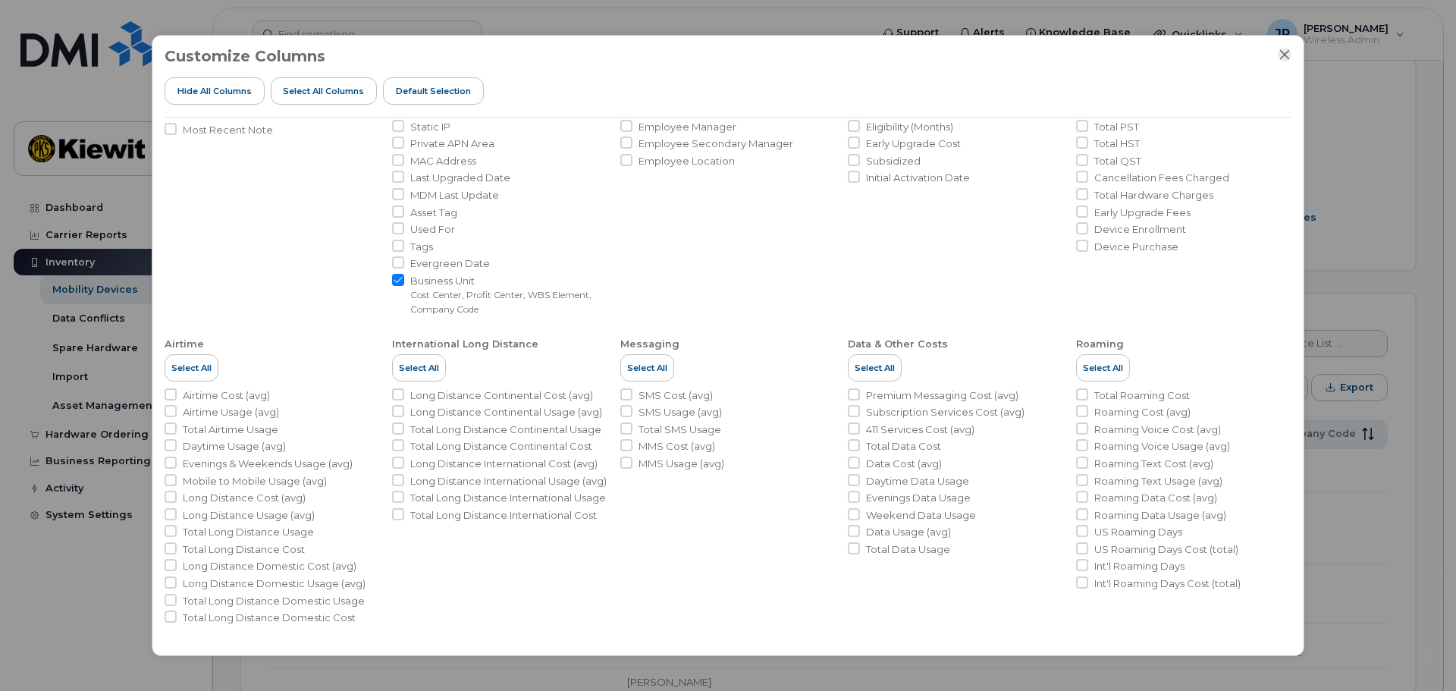
click at [1286, 60] on icon "Close" at bounding box center [1285, 55] width 12 height 12
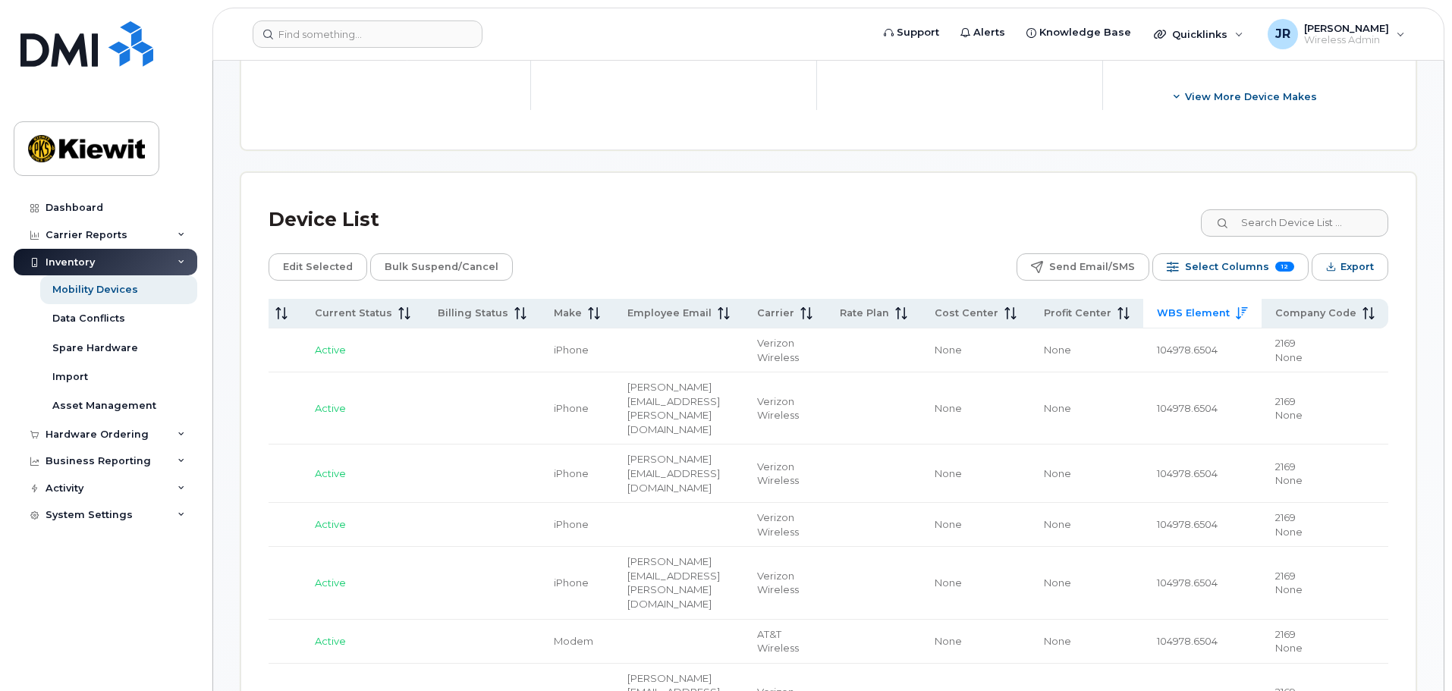
scroll to position [683, 0]
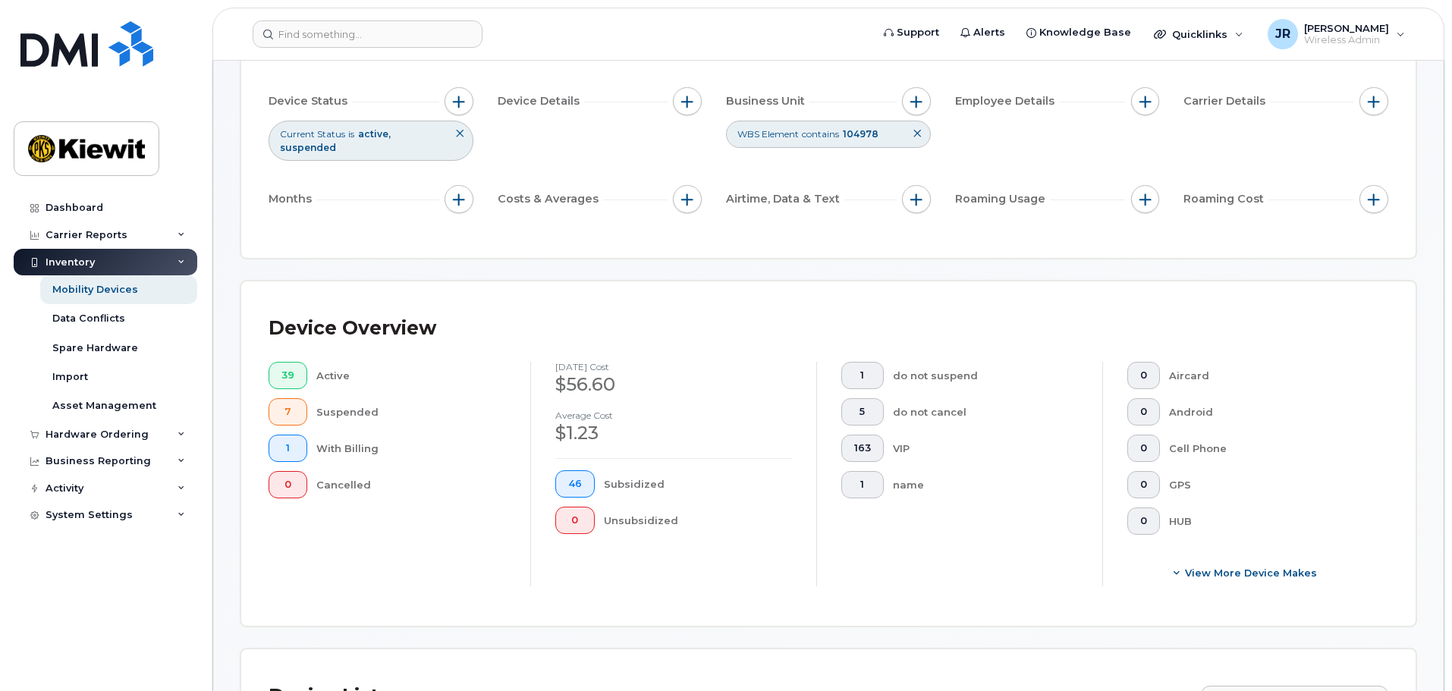
scroll to position [152, 0]
